Goal: Information Seeking & Learning: Learn about a topic

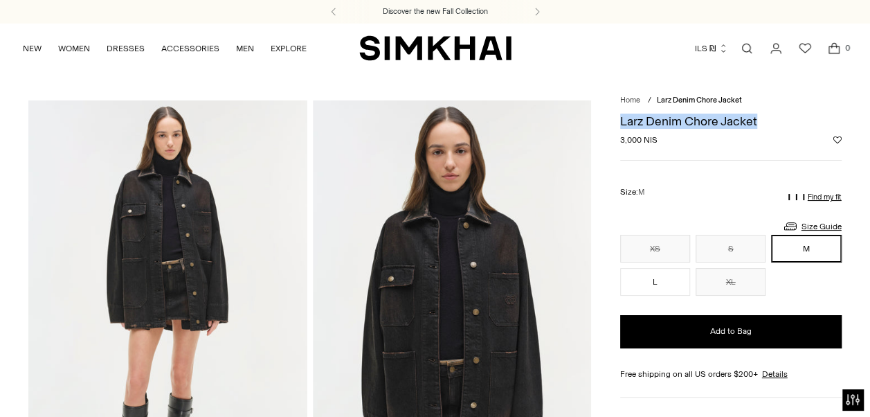
drag, startPoint x: 614, startPoint y: 125, endPoint x: 761, endPoint y: 116, distance: 147.0
drag, startPoint x: 437, startPoint y: 245, endPoint x: 497, endPoint y: 219, distance: 65.1
click at [497, 219] on img at bounding box center [452, 308] width 278 height 417
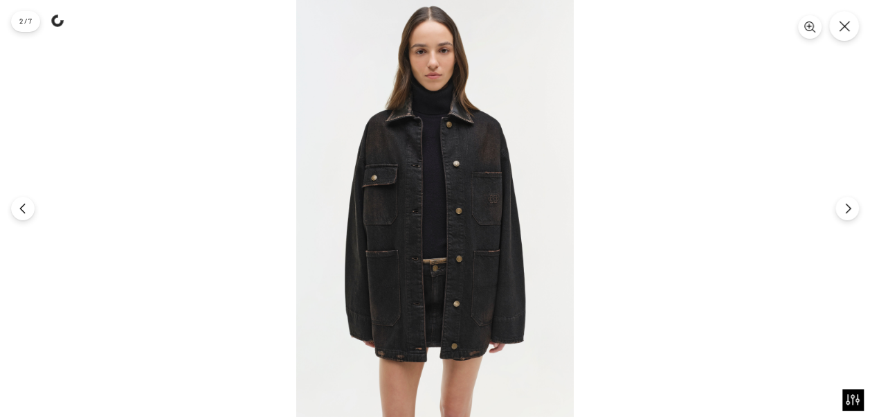
click at [525, 144] on img at bounding box center [435, 208] width 278 height 417
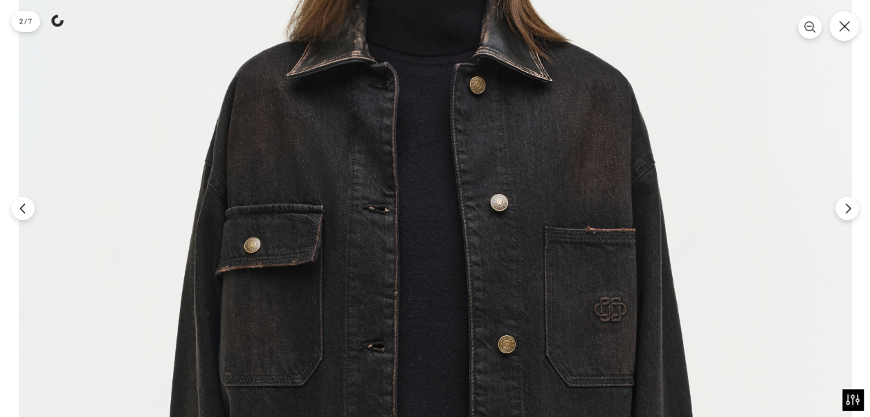
click at [703, 127] on img at bounding box center [435, 337] width 833 height 1250
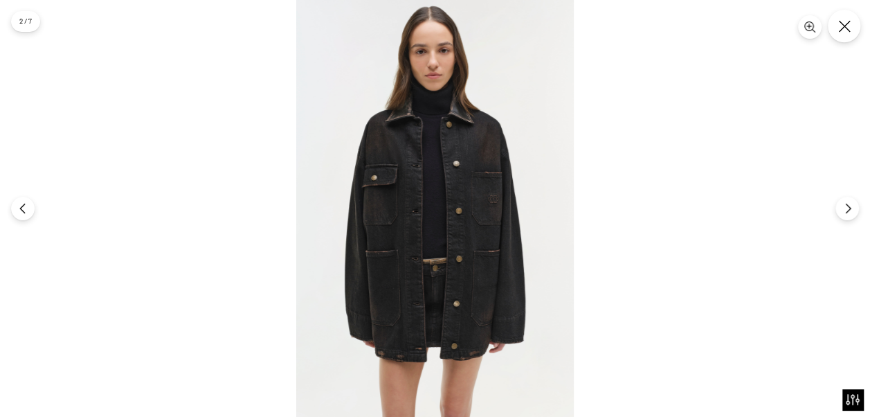
click at [846, 29] on icon "Close" at bounding box center [844, 26] width 12 height 12
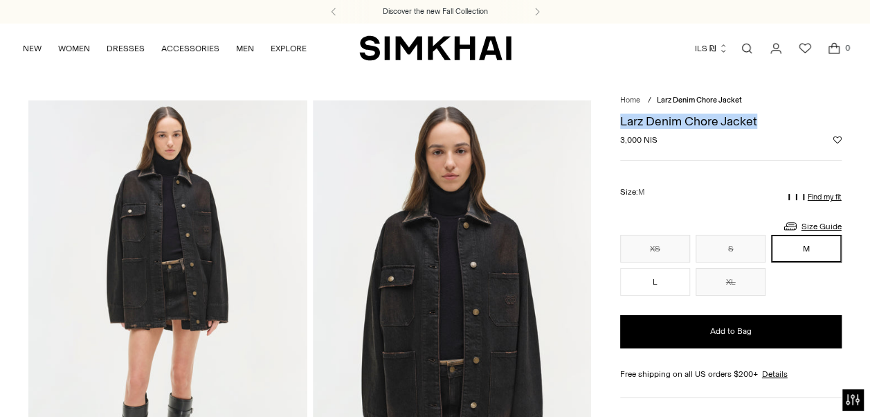
drag, startPoint x: 166, startPoint y: 250, endPoint x: 252, endPoint y: 246, distance: 85.9
click at [252, 246] on img at bounding box center [167, 308] width 278 height 417
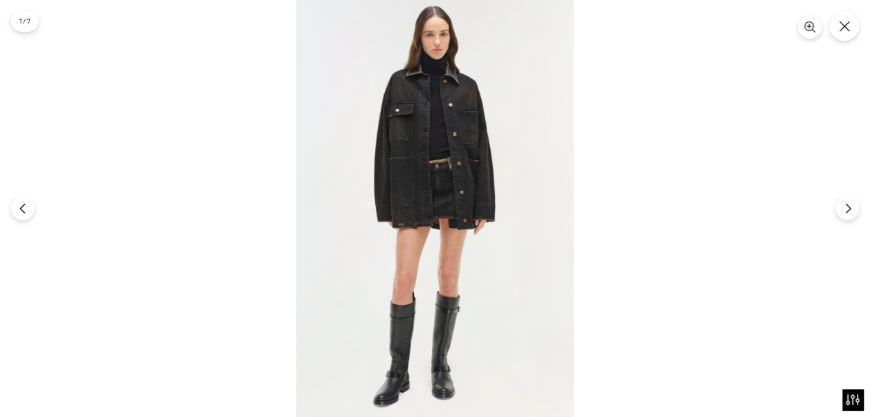
click at [848, 24] on icon "Close" at bounding box center [844, 26] width 11 height 11
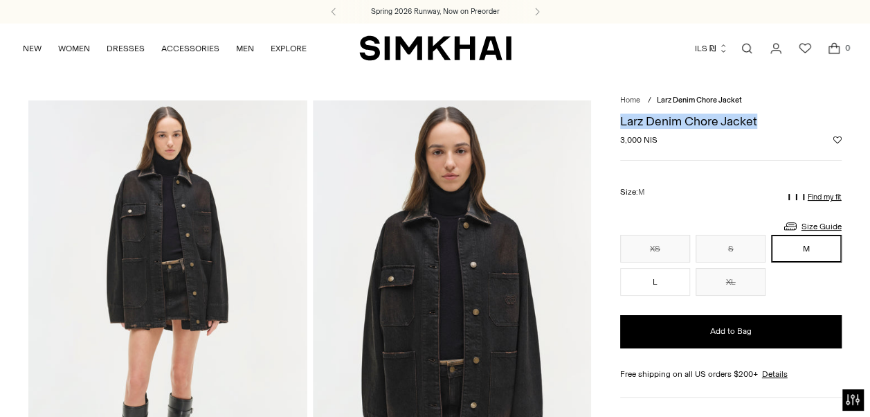
click at [557, 50] on div "Currency ILS ₪ Albania (ALL L) Algeria (DZD د.ج) Andorra (EUR €) Angola (AOA Kz…" at bounding box center [680, 48] width 337 height 30
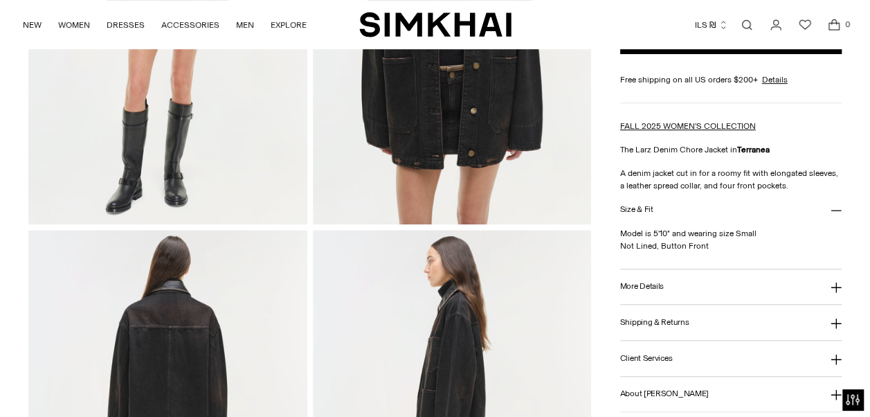
scroll to position [295, 0]
click at [661, 277] on button "More Details" at bounding box center [731, 286] width 222 height 35
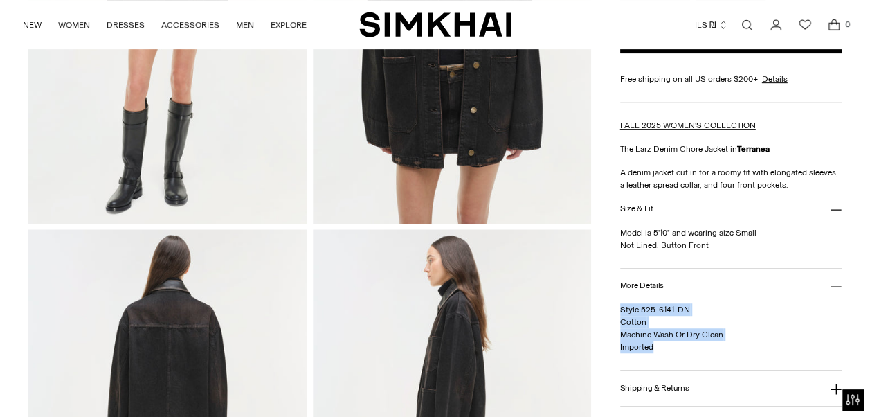
drag, startPoint x: 616, startPoint y: 305, endPoint x: 665, endPoint y: 350, distance: 66.2
copy span "Style 525-6141-DN Cotton Machine Wash Or Dry Clean Imported"
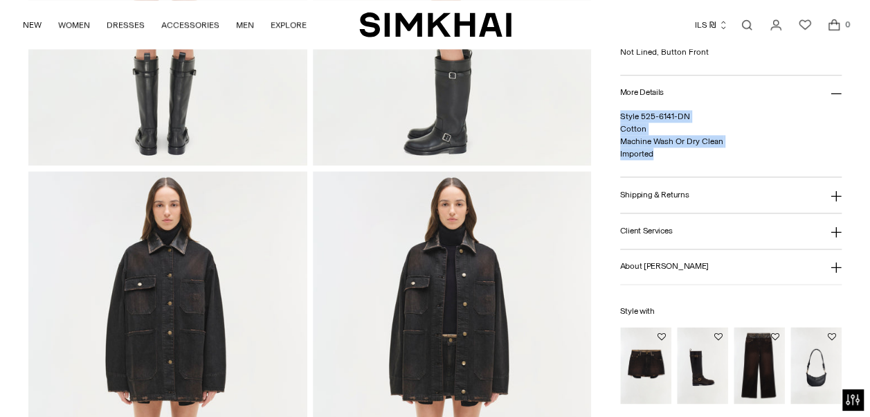
scroll to position [597, 0]
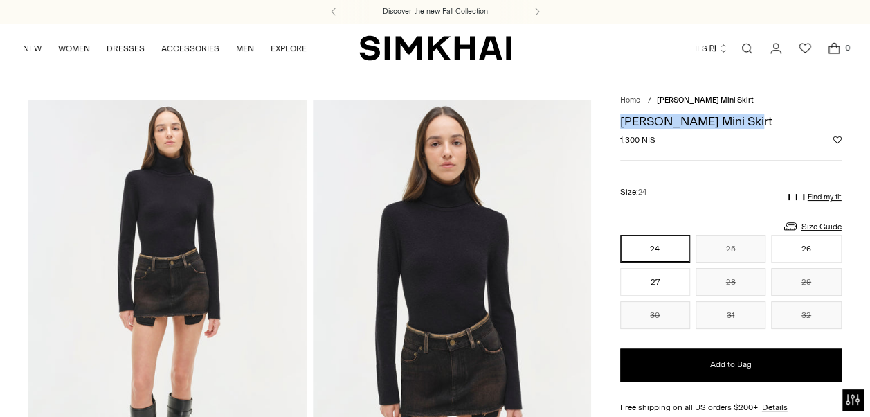
drag, startPoint x: 616, startPoint y: 120, endPoint x: 753, endPoint y: 125, distance: 137.1
copy h1 "[PERSON_NAME] Mini Skirt"
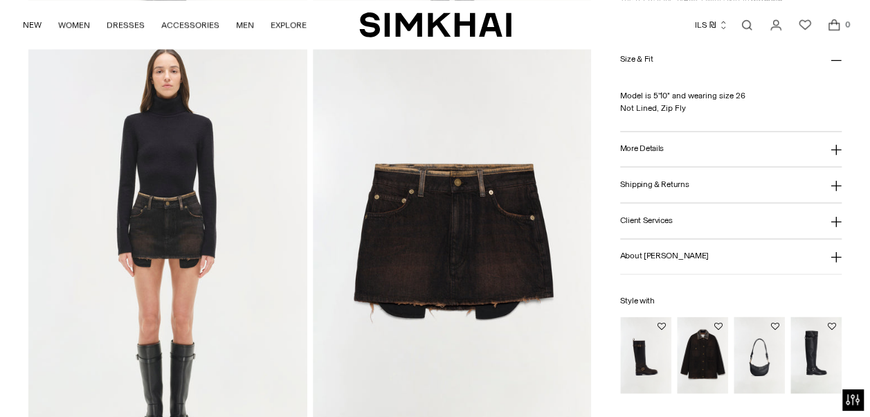
scroll to position [903, 0]
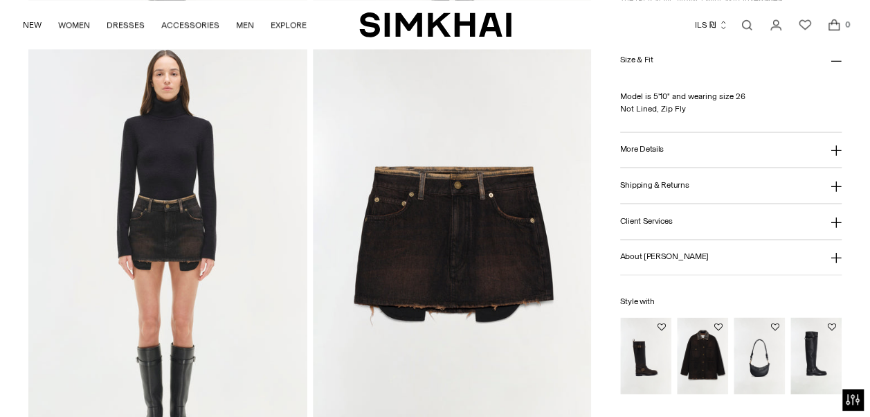
click at [627, 154] on button "More Details" at bounding box center [731, 149] width 222 height 35
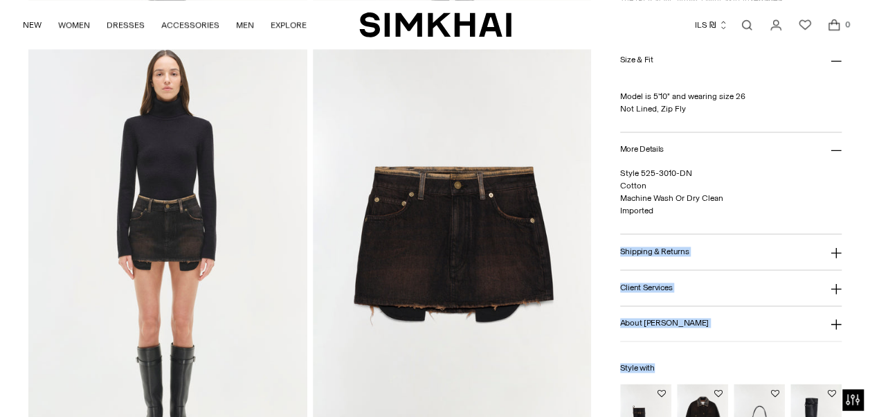
drag, startPoint x: 619, startPoint y: 172, endPoint x: 685, endPoint y: 214, distance: 78.4
click at [683, 214] on p "Style 525-3010-DN Cotton Machine Wash Or Dry Clean Imported" at bounding box center [731, 192] width 222 height 50
drag, startPoint x: 611, startPoint y: 165, endPoint x: 657, endPoint y: 216, distance: 68.1
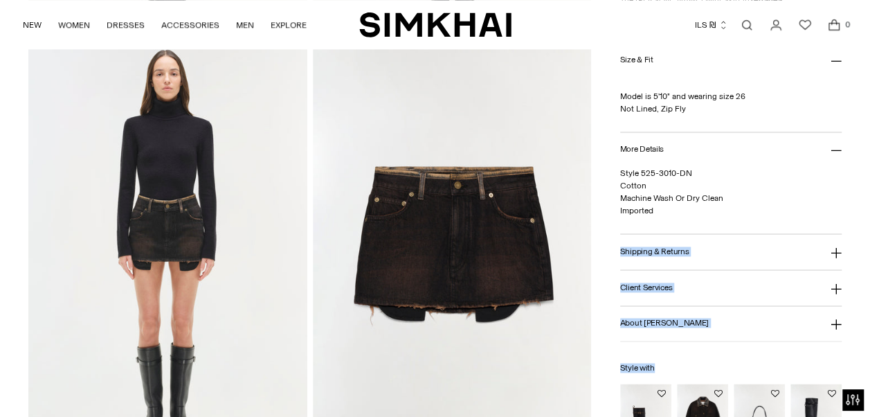
click at [657, 216] on div "Style 525-3010-DN Cotton Machine Wash Or Dry Clean Imported" at bounding box center [731, 200] width 222 height 66
drag, startPoint x: 617, startPoint y: 165, endPoint x: 618, endPoint y: 173, distance: 8.3
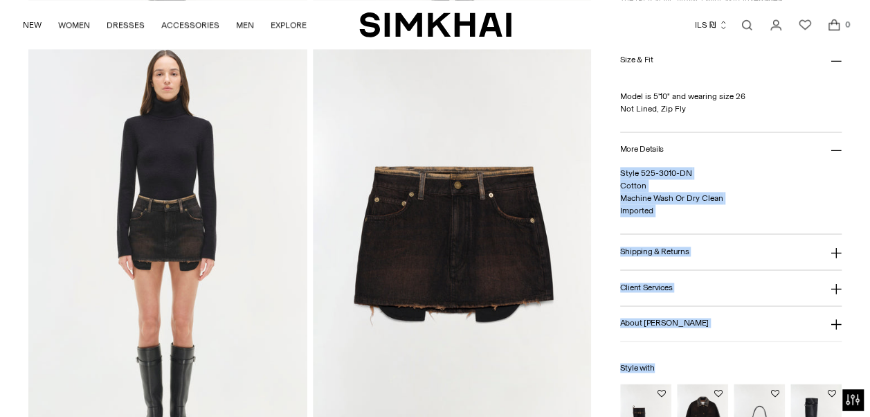
drag, startPoint x: 616, startPoint y: 172, endPoint x: 624, endPoint y: 160, distance: 14.4
drag, startPoint x: 624, startPoint y: 160, endPoint x: 662, endPoint y: 212, distance: 64.0
click at [662, 212] on p "Style 525-3010-DN Cotton Machine Wash Or Dry Clean Imported" at bounding box center [731, 192] width 222 height 50
click at [660, 210] on p "Style 525-3010-DN Cotton Machine Wash Or Dry Clean Imported" at bounding box center [731, 192] width 222 height 50
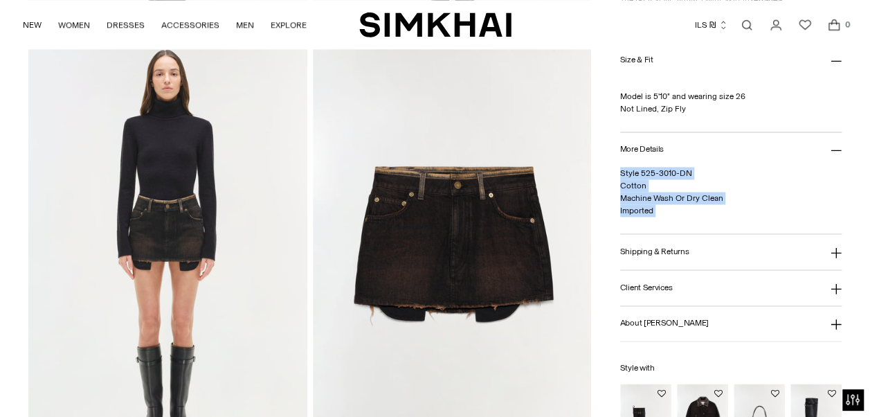
drag, startPoint x: 660, startPoint y: 210, endPoint x: 621, endPoint y: 172, distance: 54.8
click at [621, 172] on p "Style 525-3010-DN Cotton Machine Wash Or Dry Clean Imported" at bounding box center [731, 192] width 222 height 50
click at [701, 154] on button "More Details" at bounding box center [731, 149] width 222 height 35
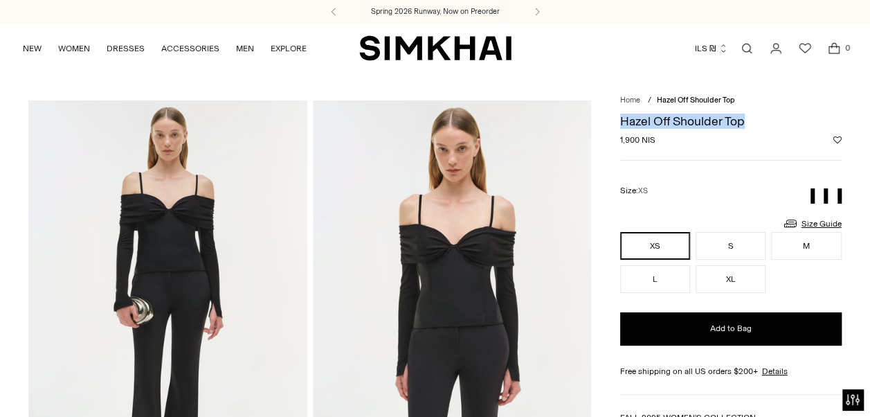
drag, startPoint x: 618, startPoint y: 117, endPoint x: 745, endPoint y: 119, distance: 126.7
copy h1 "Hazel Off Shoulder Top"
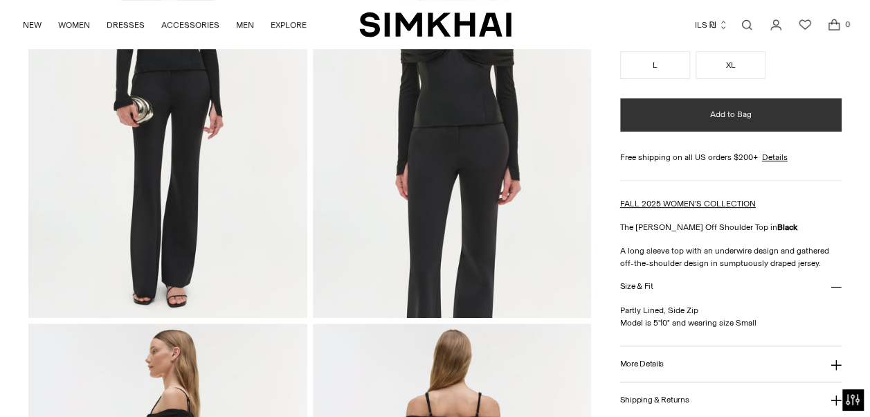
scroll to position [235, 0]
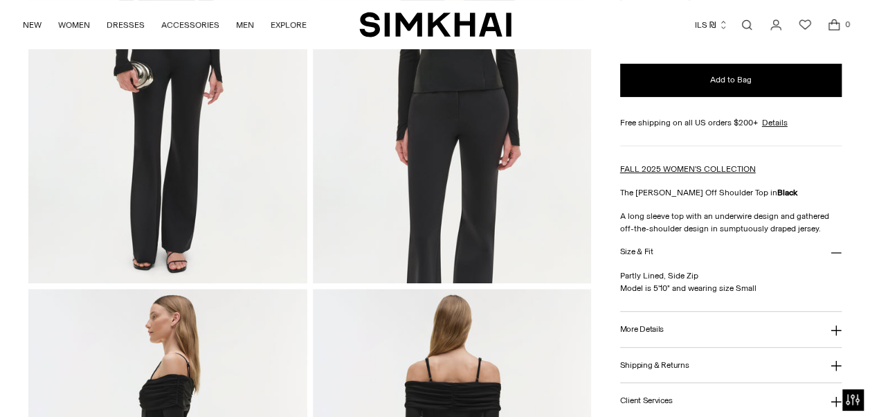
click at [677, 323] on button "More Details" at bounding box center [731, 328] width 222 height 35
drag, startPoint x: 617, startPoint y: 353, endPoint x: 668, endPoint y: 383, distance: 59.2
copy span "Style 525-2247-D Rayon Dry Clean Only Imported"
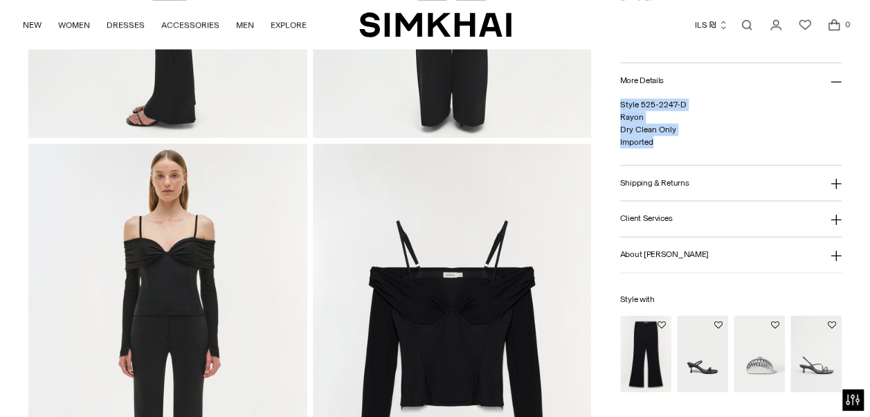
scroll to position [1012, 0]
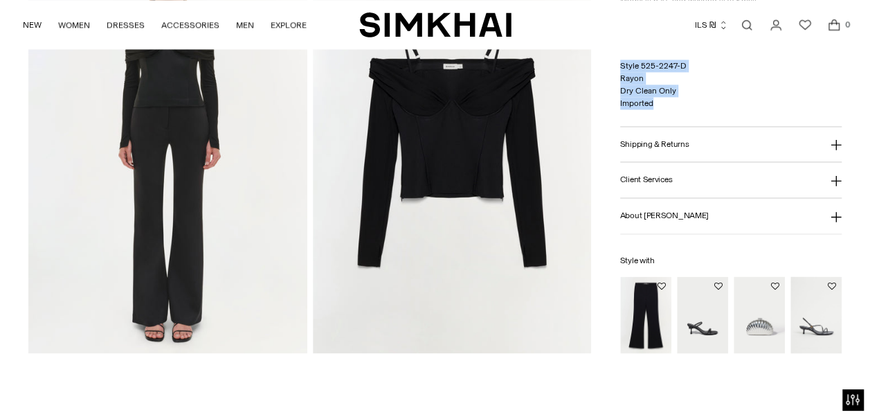
click at [464, 393] on main "Home / Hazel Off Shoulder Top Hazel Off Shoulder Top Regular price 1,900 NIS Un…" at bounding box center [435, 139] width 870 height 2157
